Goal: Task Accomplishment & Management: Use online tool/utility

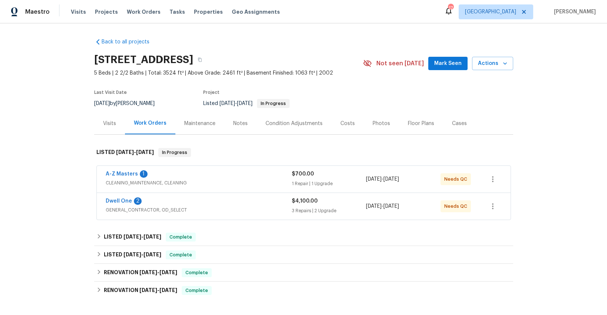
click at [190, 174] on div "A-Z Masters 1" at bounding box center [199, 174] width 186 height 9
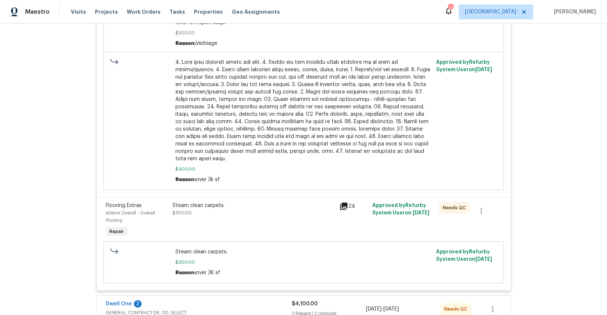
scroll to position [471, 0]
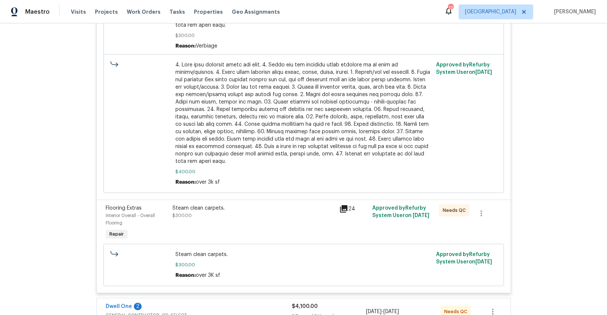
click at [345, 204] on icon at bounding box center [343, 208] width 9 height 9
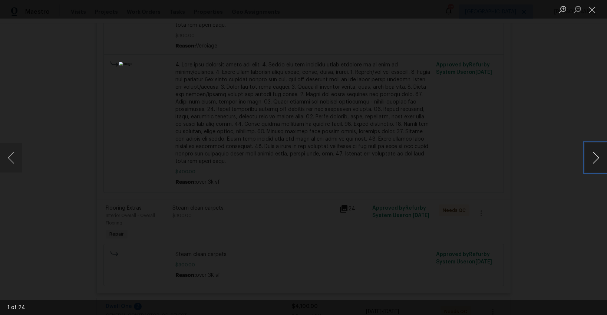
click at [597, 161] on button "Next image" at bounding box center [595, 158] width 22 height 30
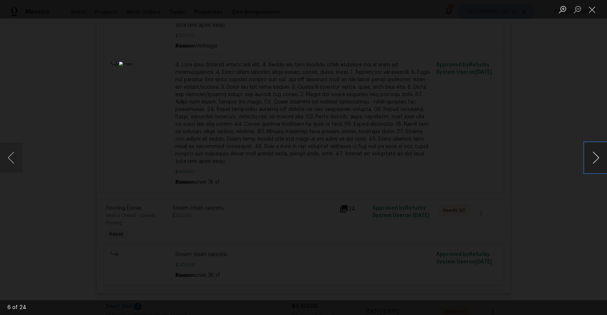
click at [597, 161] on button "Next image" at bounding box center [595, 158] width 22 height 30
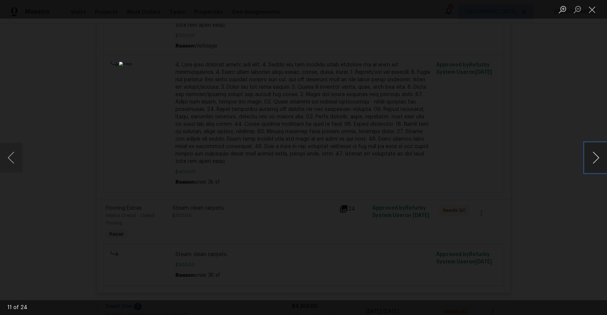
click at [597, 161] on button "Next image" at bounding box center [595, 158] width 22 height 30
click at [594, 11] on button "Close lightbox" at bounding box center [591, 9] width 15 height 13
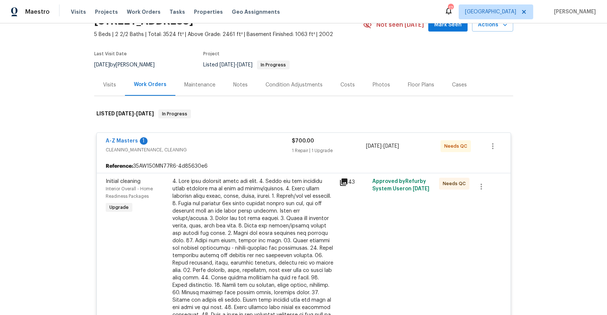
scroll to position [0, 0]
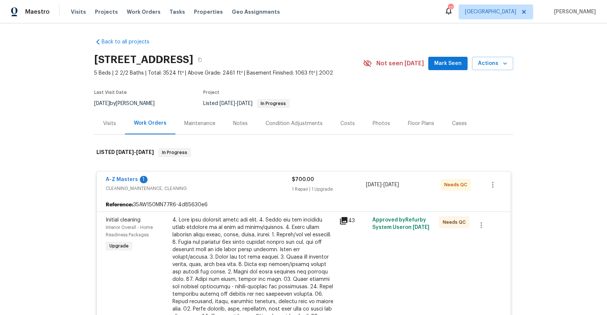
click at [378, 123] on div "Photos" at bounding box center [380, 123] width 17 height 7
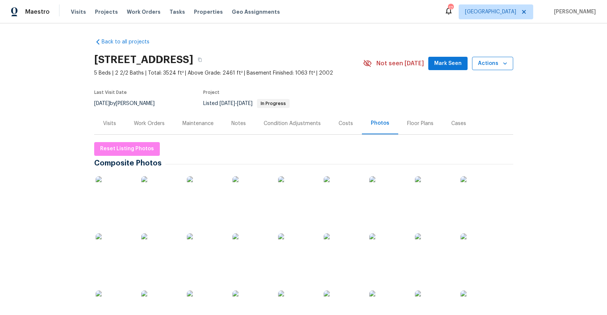
click at [484, 61] on span "Actions" at bounding box center [492, 63] width 29 height 9
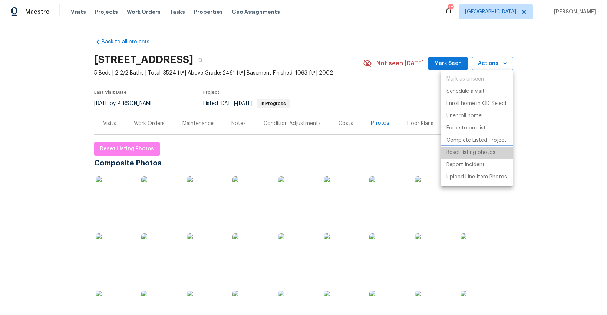
click at [456, 152] on p "Reset listing photos" at bounding box center [470, 153] width 49 height 8
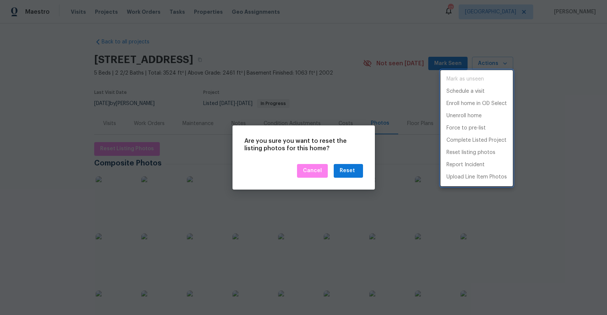
click at [348, 174] on div at bounding box center [303, 157] width 607 height 315
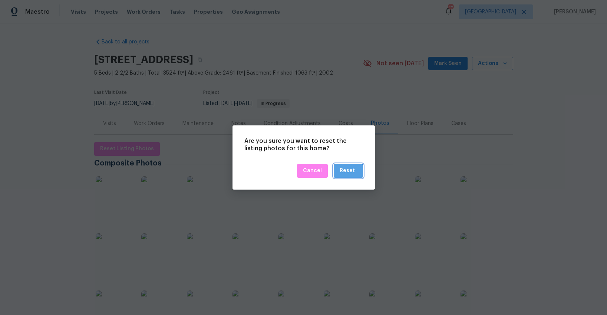
click at [348, 174] on div "Reset" at bounding box center [346, 170] width 15 height 9
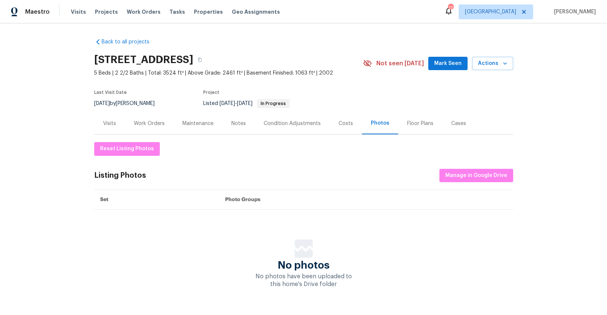
click at [106, 123] on div "Visits" at bounding box center [109, 123] width 13 height 7
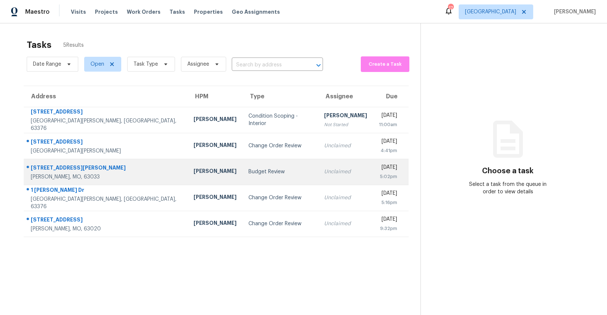
click at [248, 175] on div "Budget Review" at bounding box center [280, 171] width 64 height 7
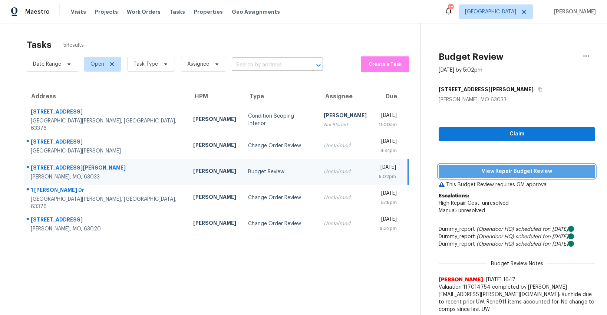
click at [444, 172] on span "View Repair Budget Review" at bounding box center [516, 171] width 145 height 9
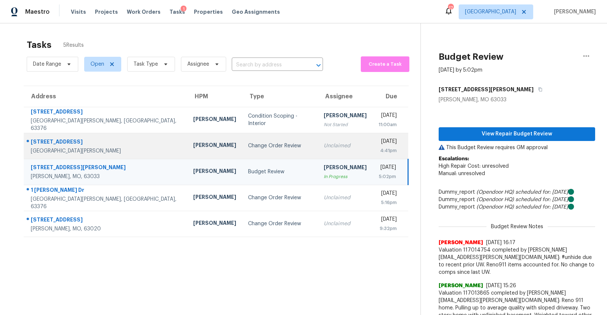
click at [248, 148] on div "Change Order Review" at bounding box center [279, 145] width 63 height 7
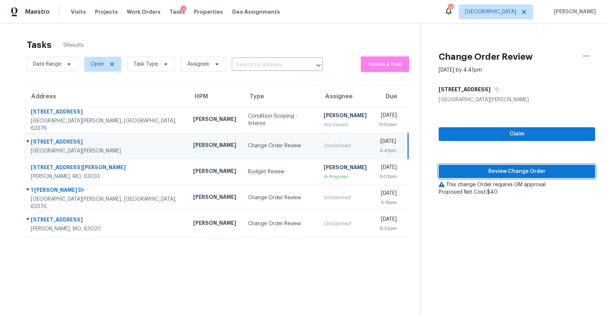
click at [461, 171] on span "Review Change Order" at bounding box center [516, 171] width 145 height 9
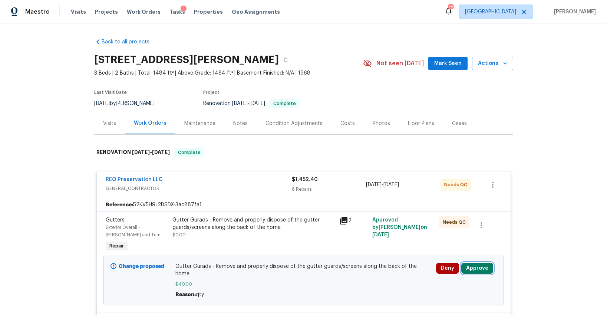
click at [468, 264] on button "Approve" at bounding box center [477, 267] width 32 height 11
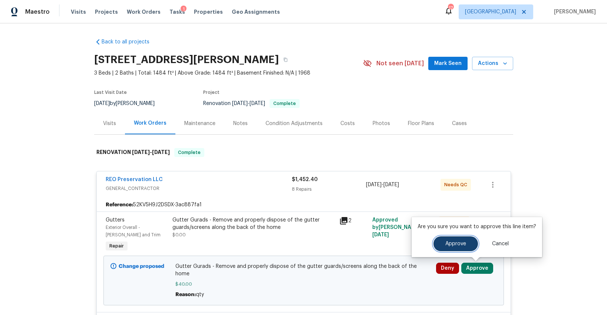
click at [446, 243] on span "Approve" at bounding box center [455, 244] width 21 height 6
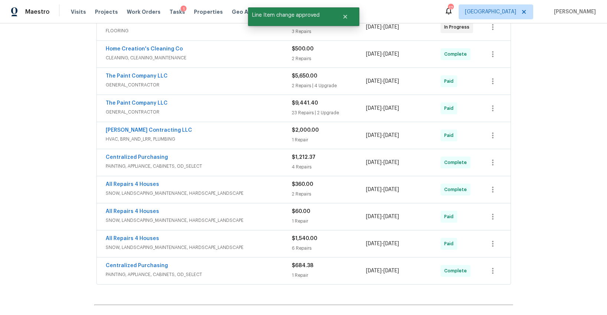
scroll to position [776, 0]
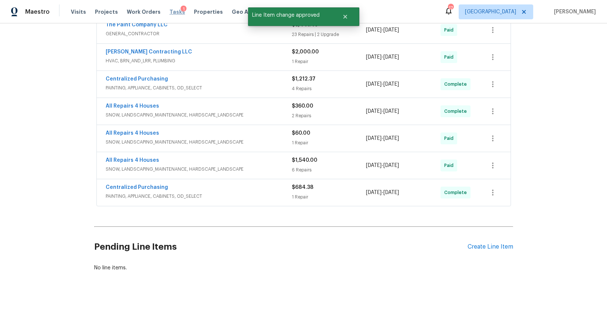
click at [169, 11] on span "Tasks" at bounding box center [177, 11] width 16 height 5
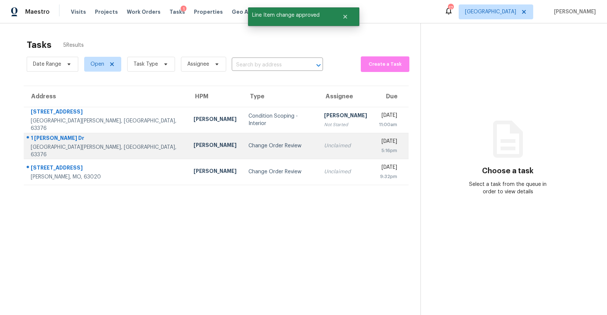
click at [248, 144] on div "Change Order Review" at bounding box center [280, 145] width 64 height 7
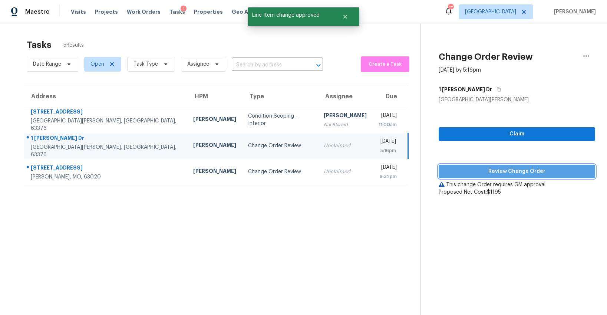
click at [471, 169] on span "Review Change Order" at bounding box center [516, 171] width 145 height 9
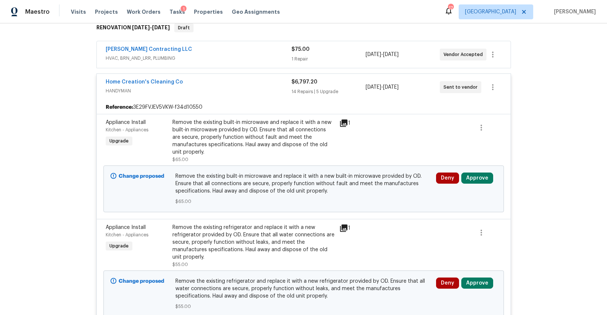
scroll to position [140, 0]
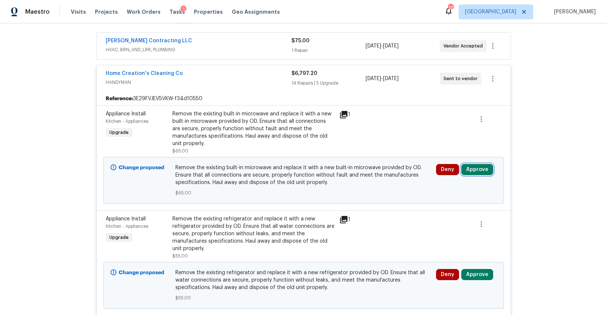
click at [469, 164] on button "Approve" at bounding box center [477, 169] width 32 height 11
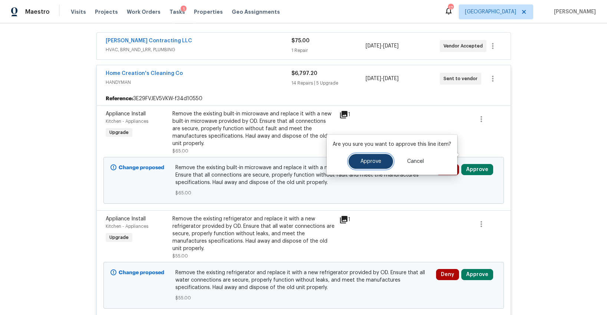
click at [382, 162] on button "Approve" at bounding box center [370, 161] width 44 height 15
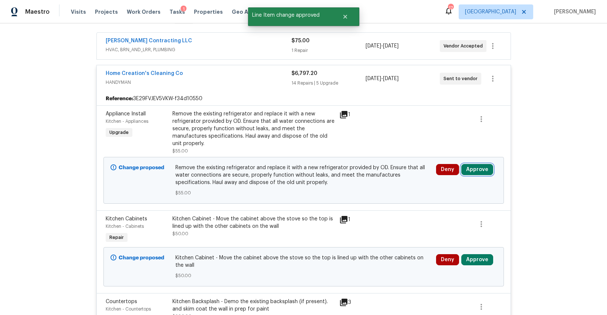
click at [468, 164] on button "Approve" at bounding box center [477, 169] width 32 height 11
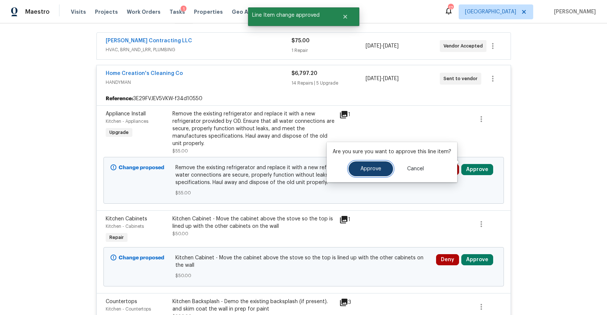
click at [380, 172] on button "Approve" at bounding box center [370, 168] width 44 height 15
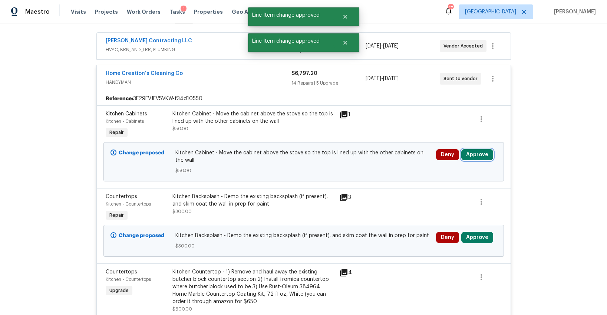
click at [474, 149] on button "Approve" at bounding box center [477, 154] width 32 height 11
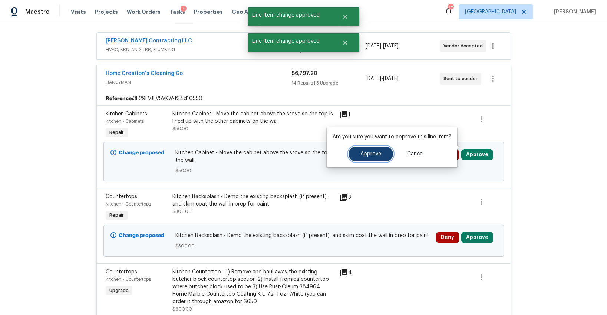
click at [373, 153] on span "Approve" at bounding box center [370, 154] width 21 height 6
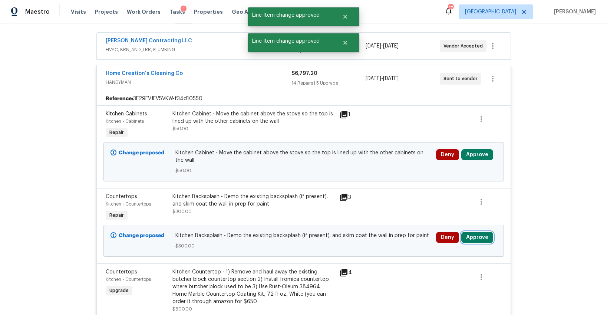
click at [478, 232] on button "Approve" at bounding box center [477, 237] width 32 height 11
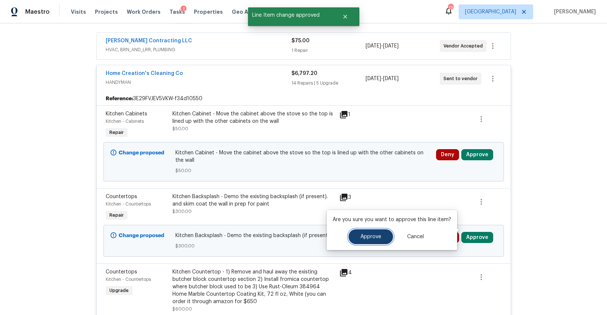
click at [360, 235] on span "Approve" at bounding box center [370, 237] width 21 height 6
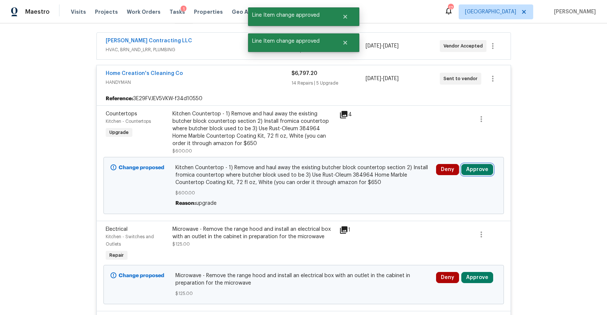
click at [465, 164] on button "Approve" at bounding box center [477, 169] width 32 height 11
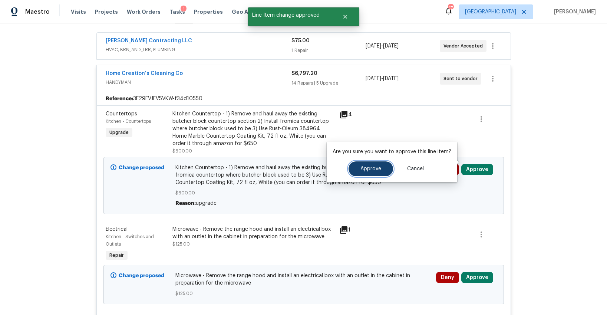
click at [365, 171] on span "Approve" at bounding box center [370, 169] width 21 height 6
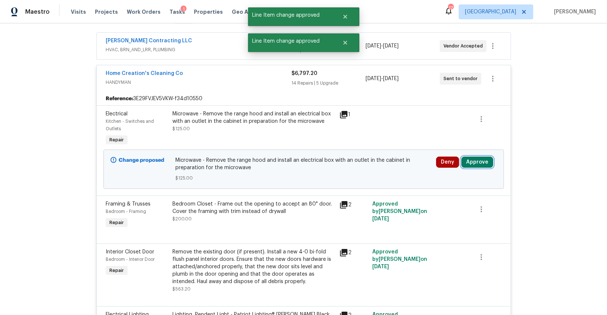
click at [465, 156] on button "Approve" at bounding box center [477, 161] width 32 height 11
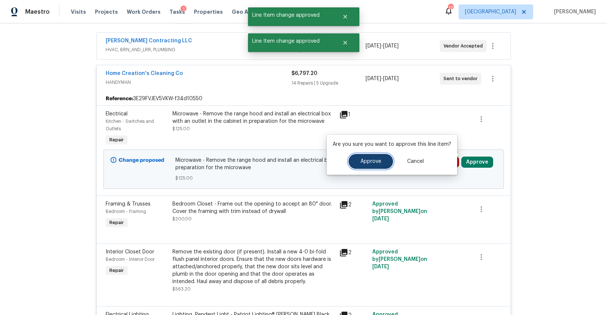
click at [381, 160] on button "Approve" at bounding box center [370, 161] width 44 height 15
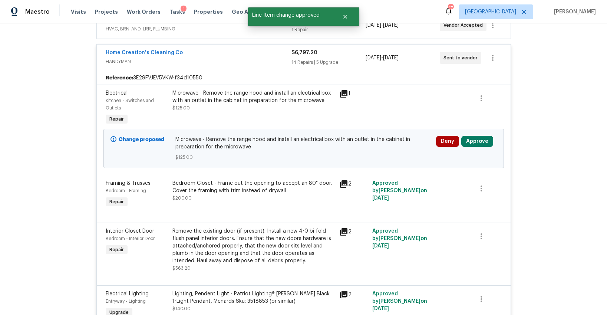
scroll to position [203, 0]
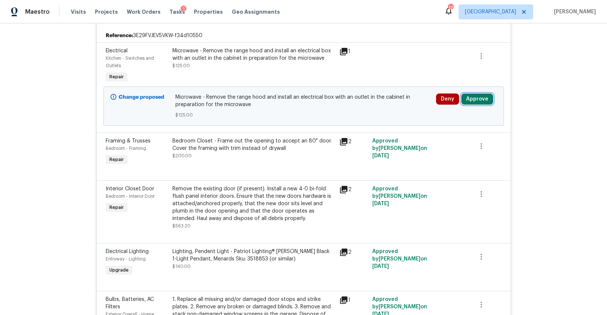
click at [476, 93] on button "Approve" at bounding box center [477, 98] width 32 height 11
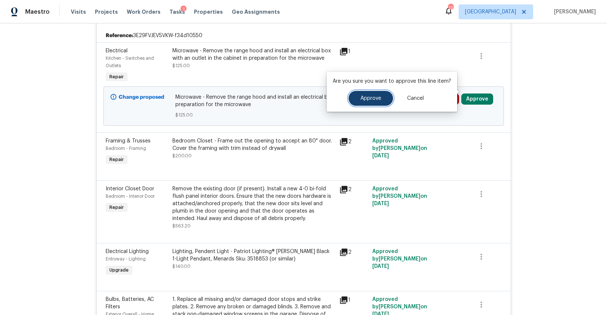
click at [362, 98] on span "Approve" at bounding box center [370, 99] width 21 height 6
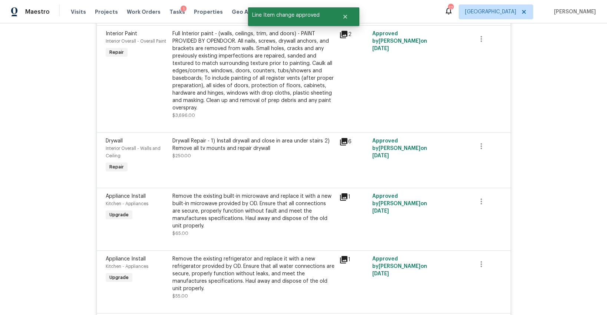
scroll to position [1266, 0]
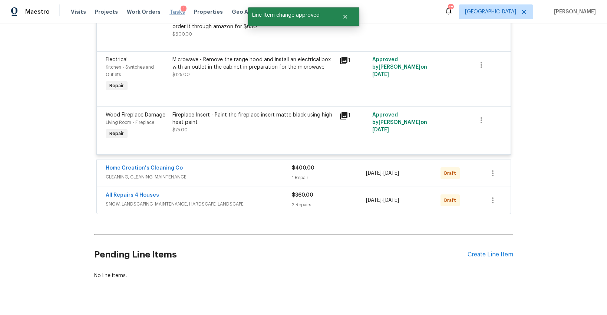
click at [170, 12] on span "Tasks" at bounding box center [177, 11] width 16 height 5
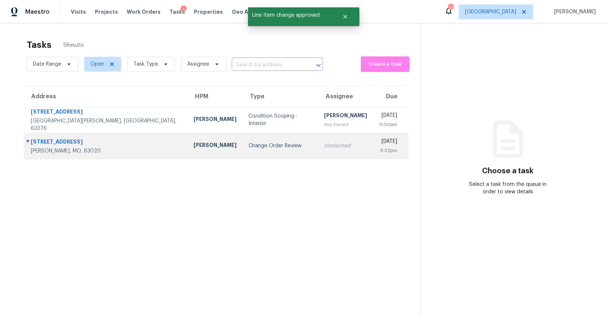
click at [248, 148] on div "Change Order Review" at bounding box center [280, 145] width 64 height 7
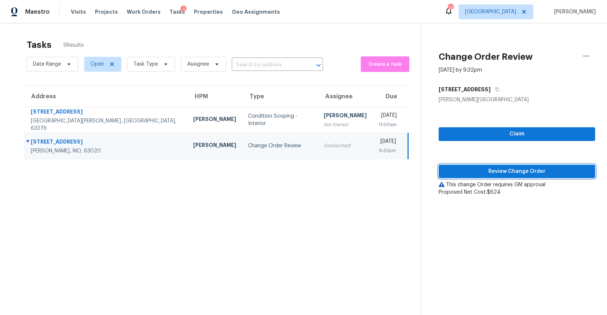
click at [456, 169] on span "Review Change Order" at bounding box center [516, 171] width 145 height 9
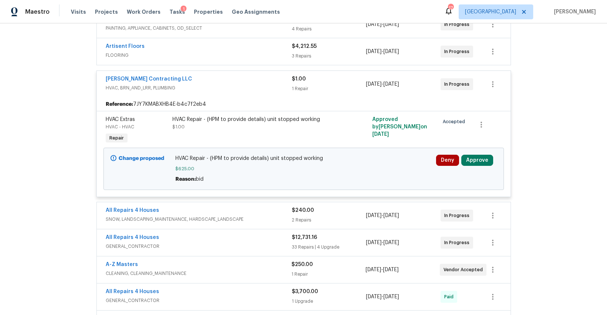
scroll to position [130, 0]
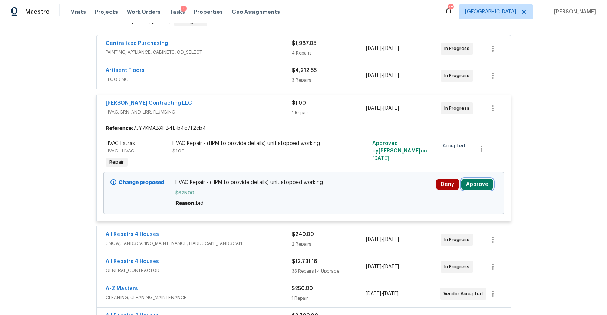
click at [468, 182] on button "Approve" at bounding box center [477, 184] width 32 height 11
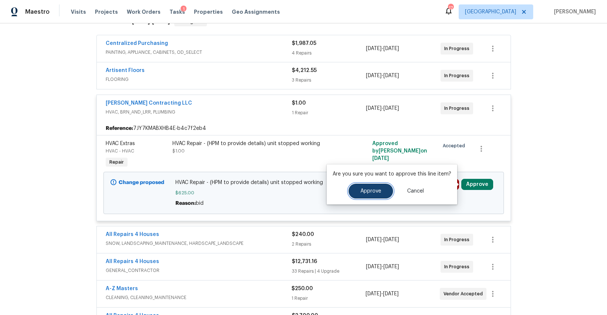
click at [381, 189] on button "Approve" at bounding box center [370, 190] width 44 height 15
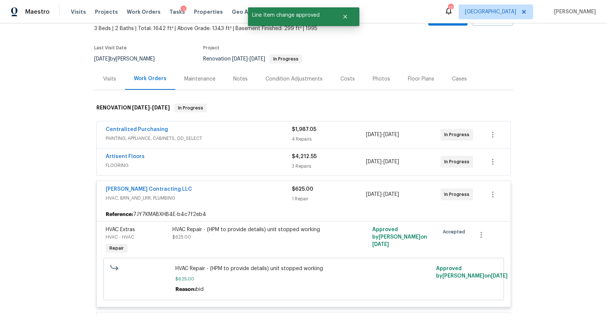
scroll to position [0, 0]
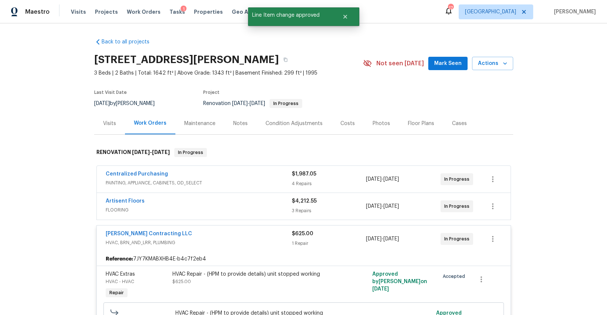
click at [254, 182] on span "PAINTING, APPLIANCE, CABINETS, OD_SELECT" at bounding box center [199, 182] width 186 height 7
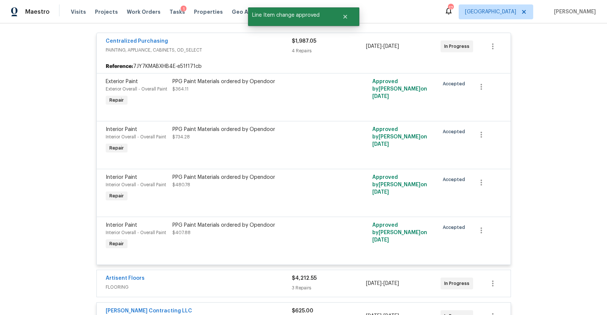
scroll to position [451, 0]
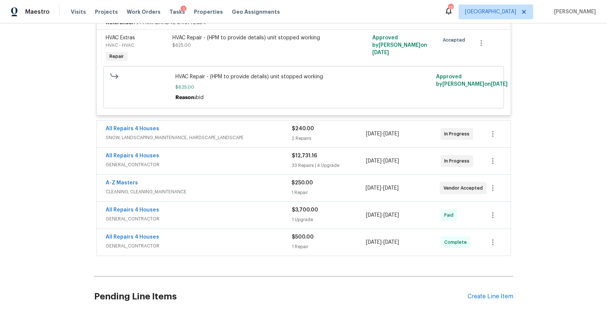
click at [254, 140] on span "SNOW, LANDSCAPING_MAINTENANCE, HARDSCAPE_LANDSCAPE" at bounding box center [199, 137] width 186 height 7
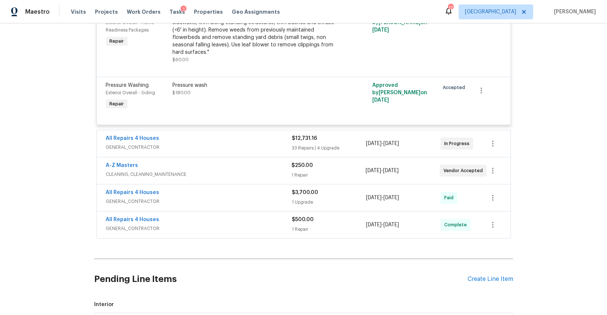
scroll to position [584, 0]
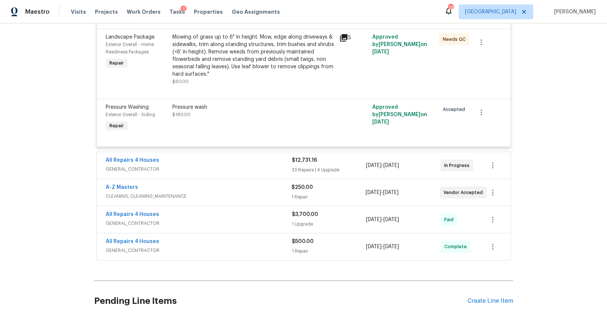
click at [248, 165] on span "GENERAL_CONTRACTOR" at bounding box center [199, 168] width 186 height 7
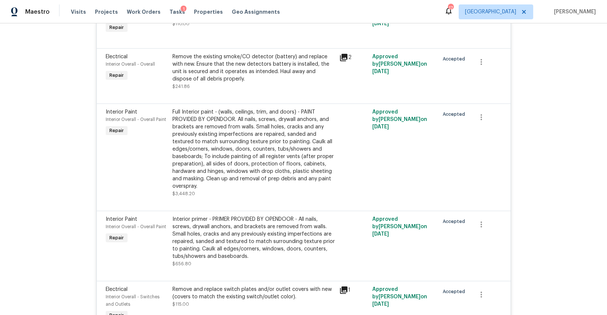
scroll to position [1577, 0]
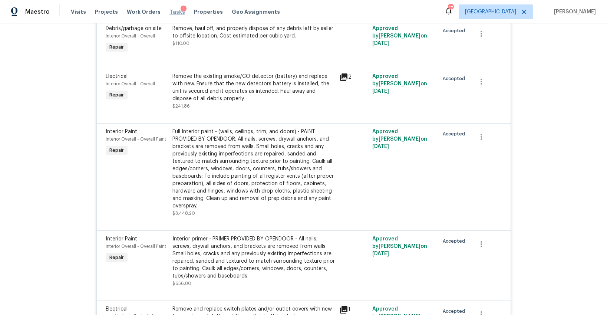
click at [169, 13] on span "Tasks" at bounding box center [177, 11] width 16 height 5
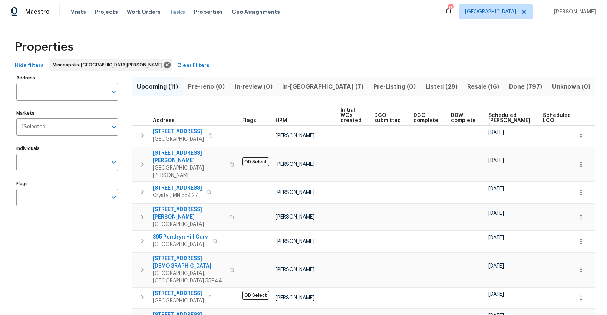
click at [169, 10] on span "Tasks" at bounding box center [177, 11] width 16 height 5
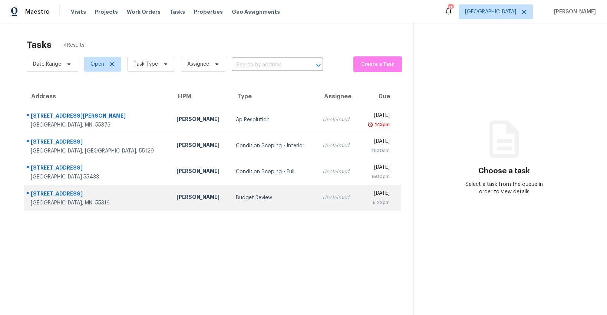
click at [236, 195] on div "Budget Review" at bounding box center [273, 197] width 75 height 7
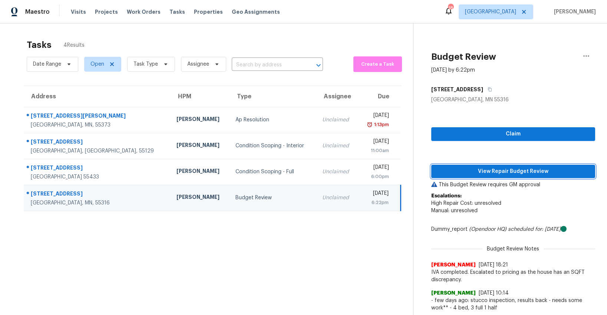
click at [519, 169] on span "View Repair Budget Review" at bounding box center [513, 171] width 152 height 9
